Goal: Share content: Share content

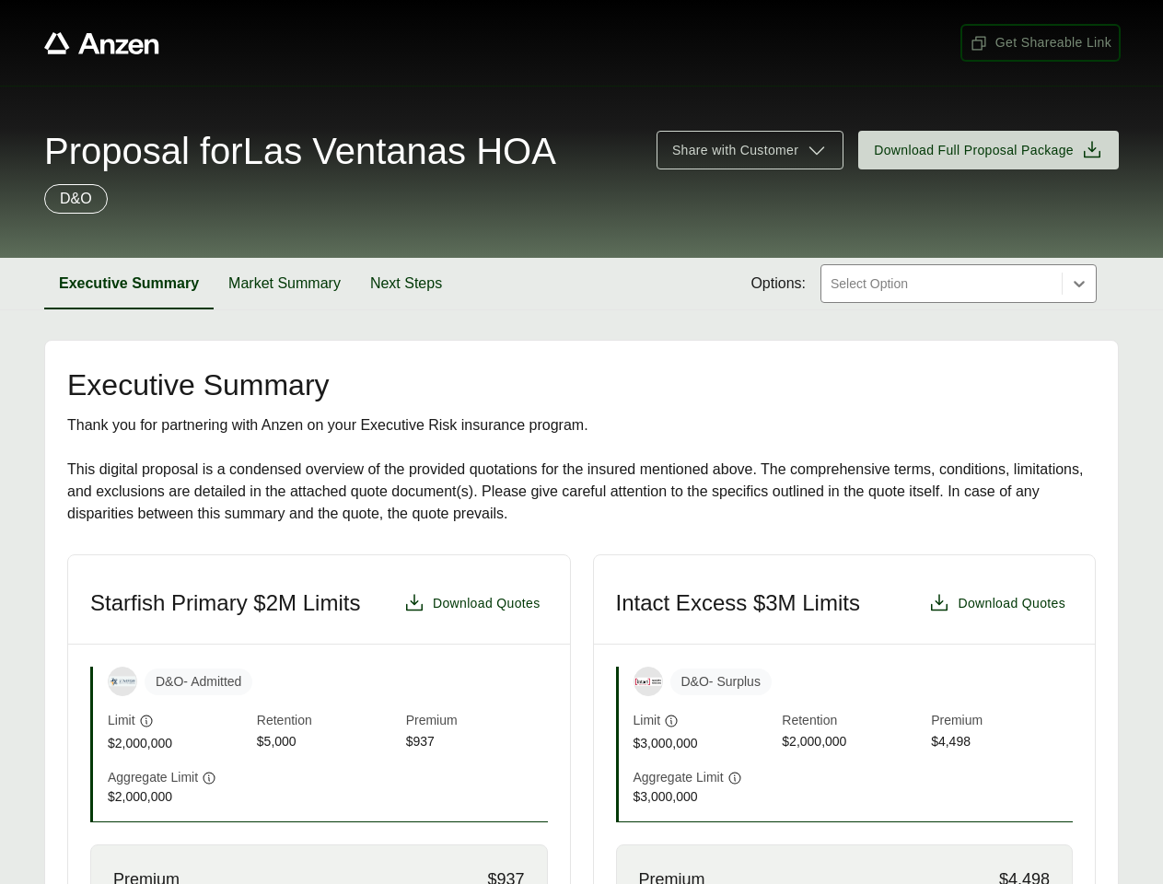
click at [1040, 42] on span "Get Shareable Link" at bounding box center [1040, 42] width 142 height 19
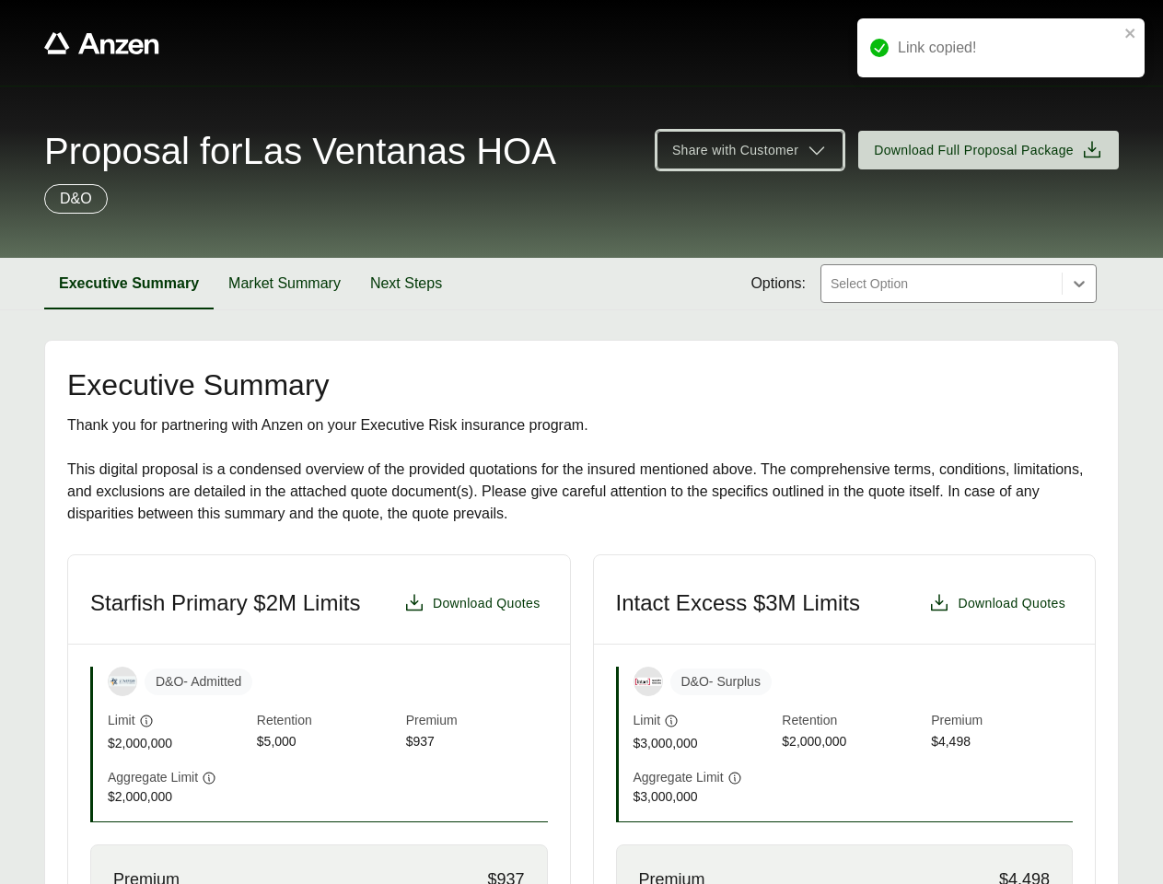
click at [749, 150] on span "Share with Customer" at bounding box center [735, 150] width 126 height 19
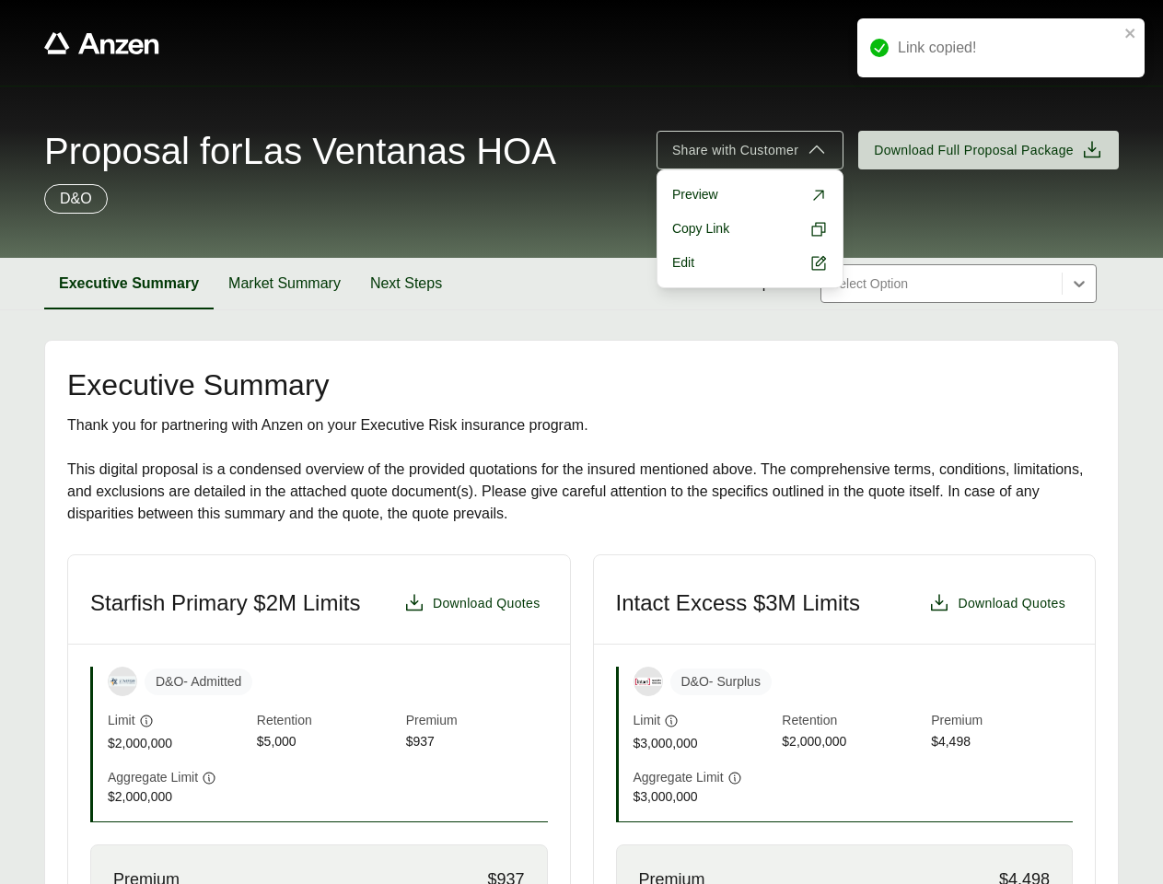
click at [129, 284] on button "Executive Summary" at bounding box center [128, 284] width 169 height 52
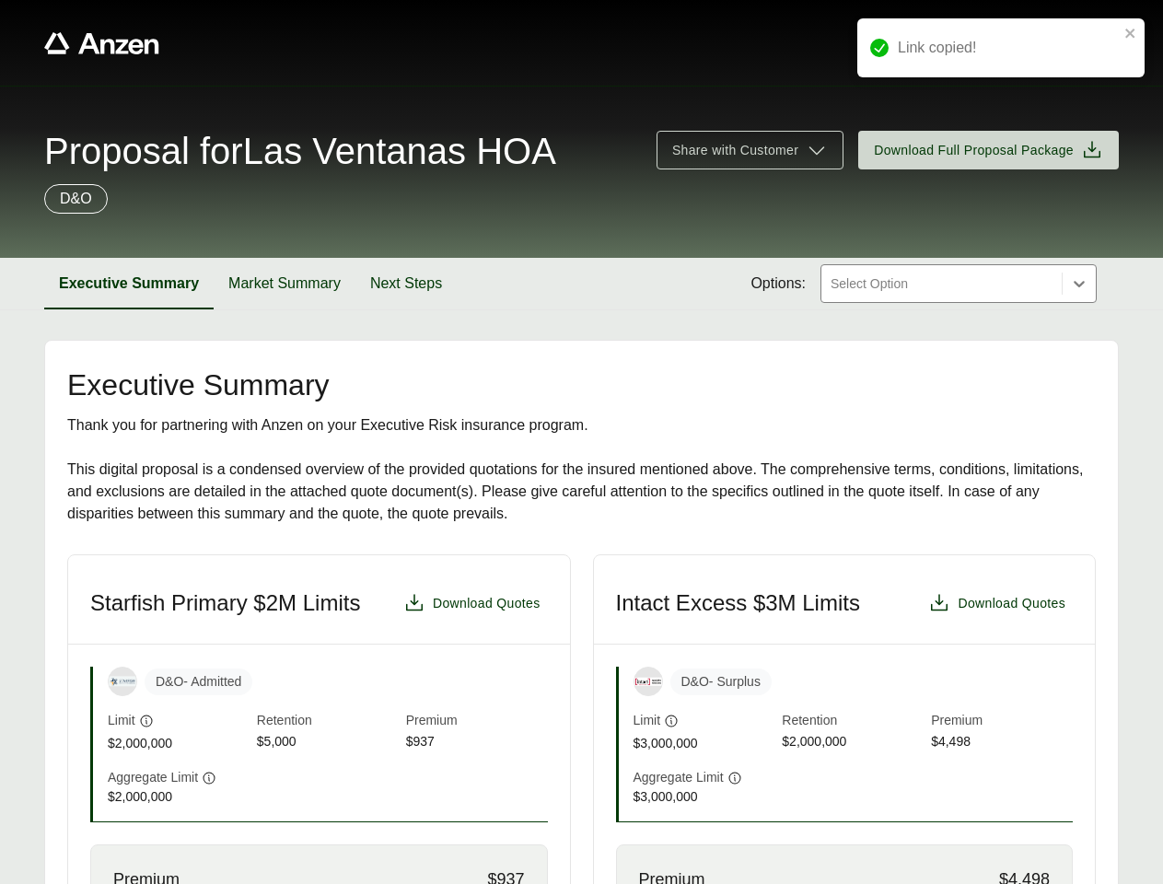
click at [284, 284] on button "Market Summary" at bounding box center [285, 284] width 142 height 52
click at [406, 284] on button "Next Steps" at bounding box center [403, 284] width 101 height 52
click at [581, 719] on div "Starfish Primary $2M Limits Download Quotes D&O - Admitted Limit $2,000,000 Ret…" at bounding box center [581, 848] width 1028 height 588
